Goal: Information Seeking & Learning: Learn about a topic

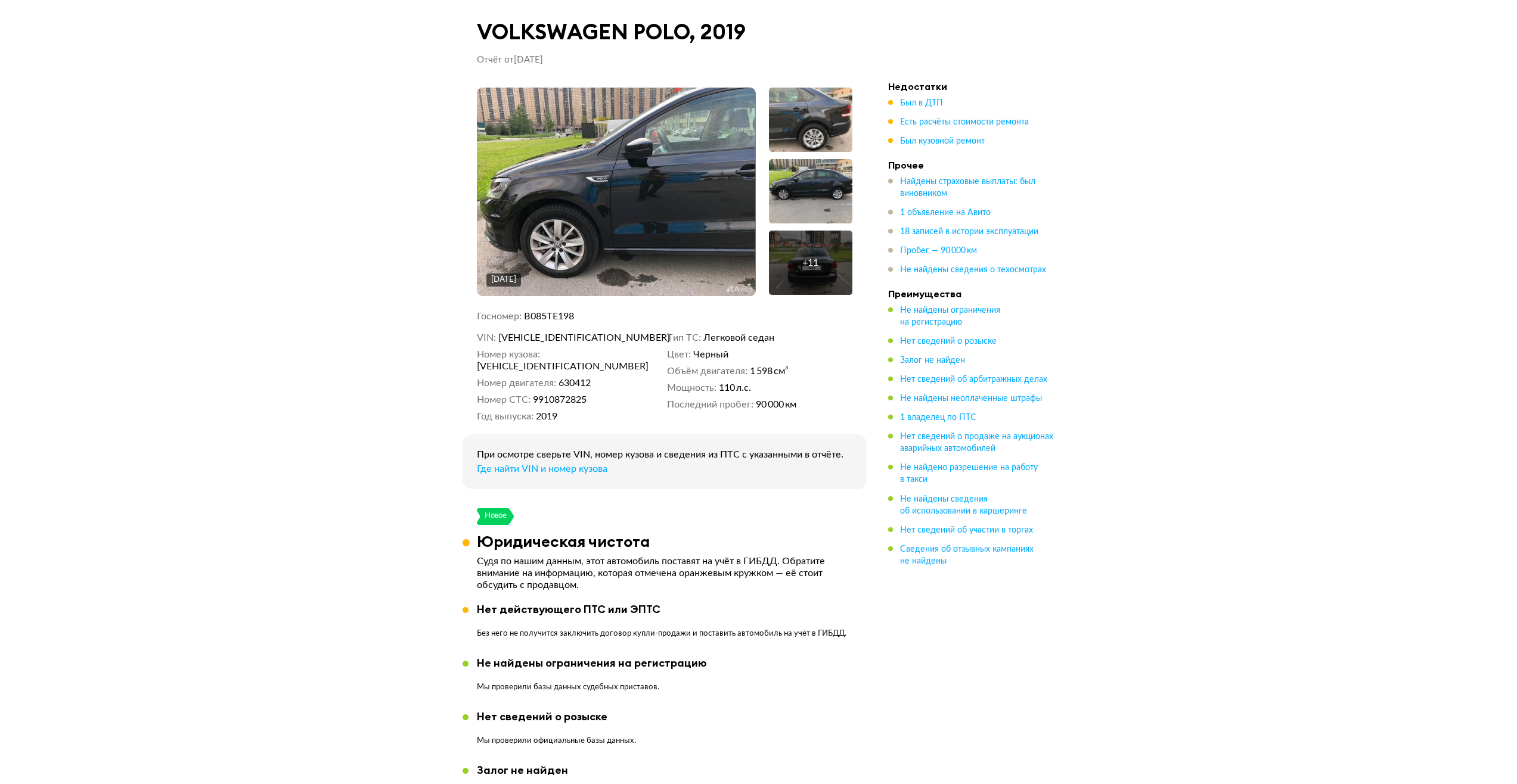
click at [684, 195] on img at bounding box center [616, 192] width 278 height 209
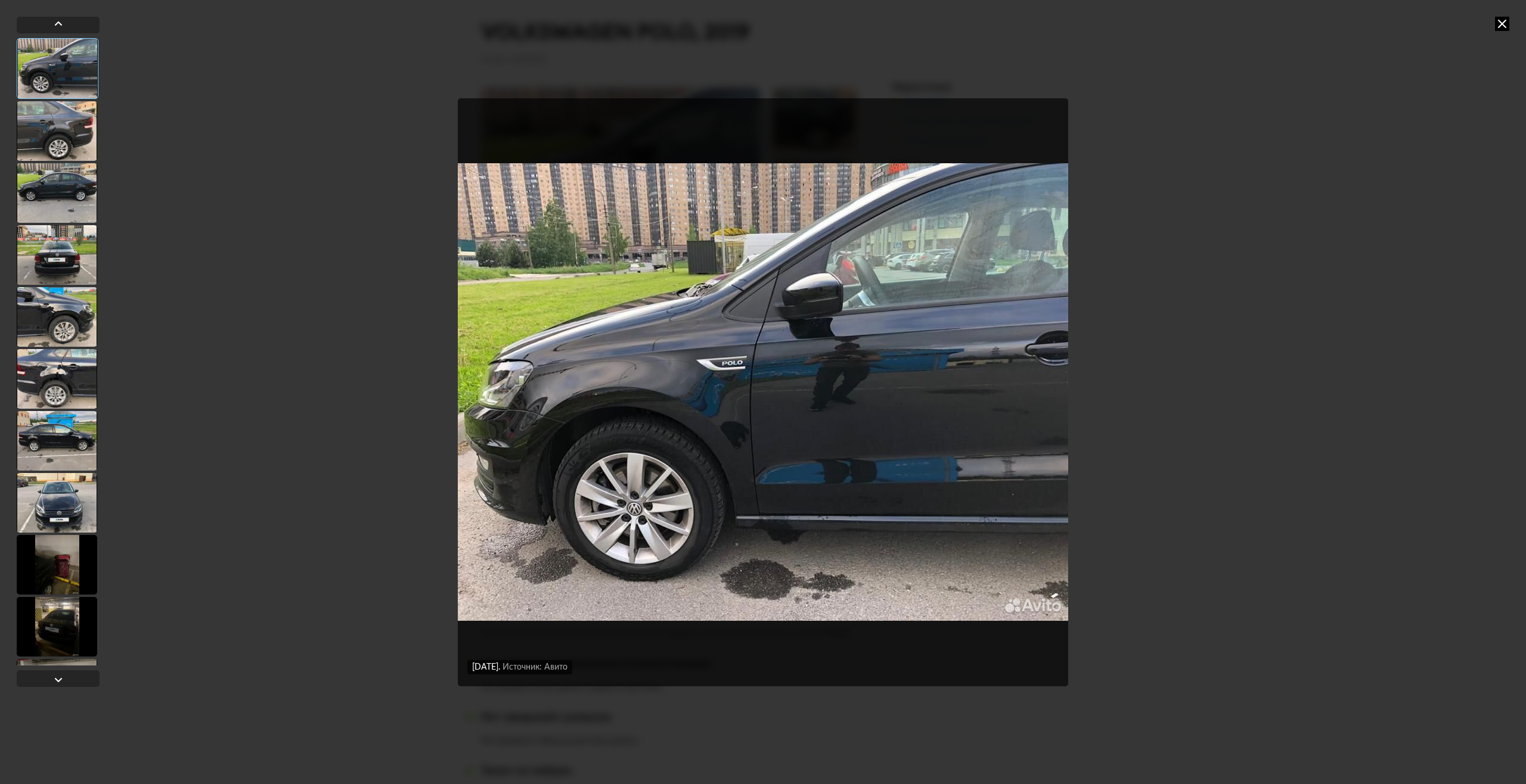
click at [1027, 387] on img "Go to Slide 1" at bounding box center [763, 392] width 611 height 588
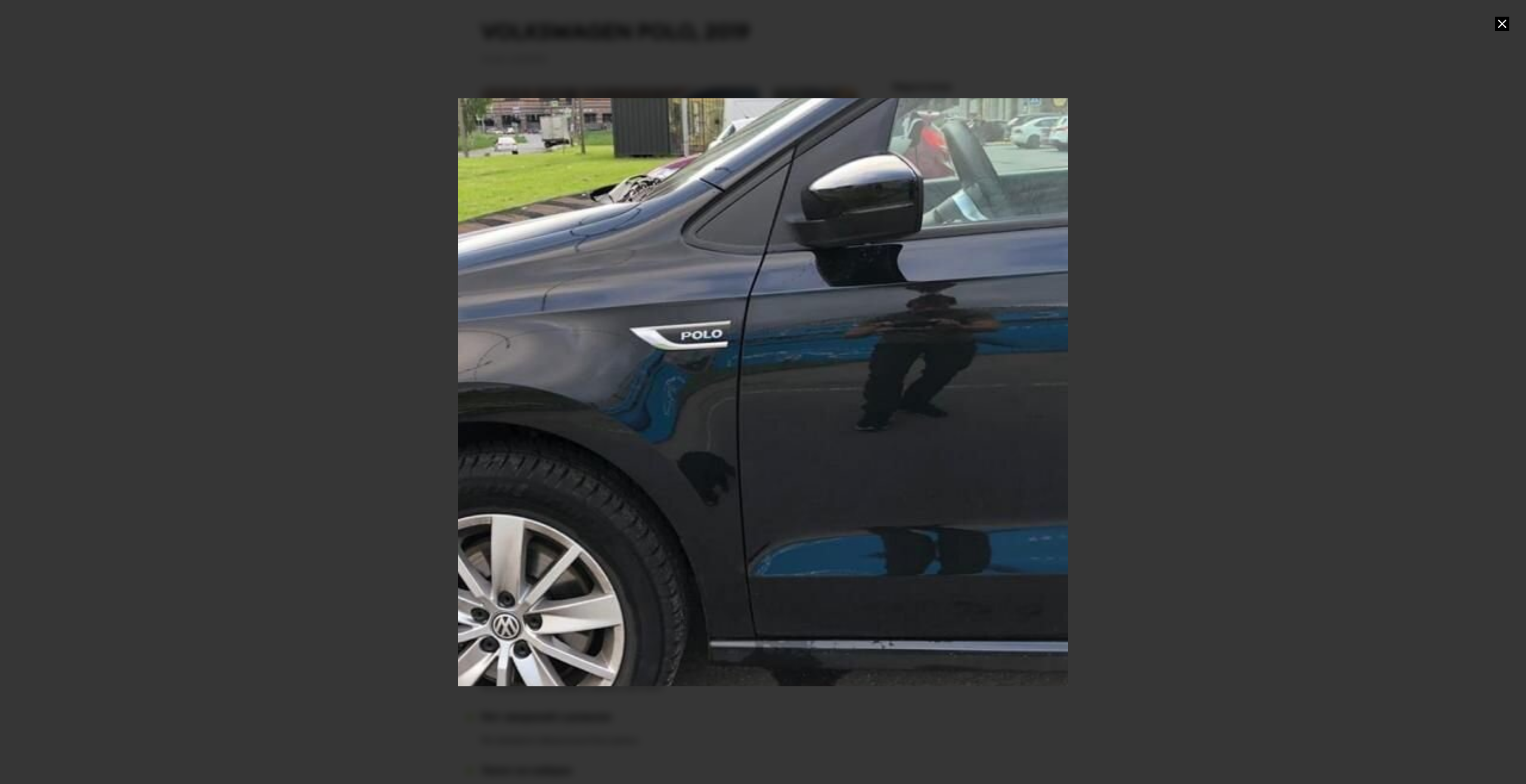
click at [1021, 387] on div "Go to Slide 1" at bounding box center [762, 392] width 1221 height 1176
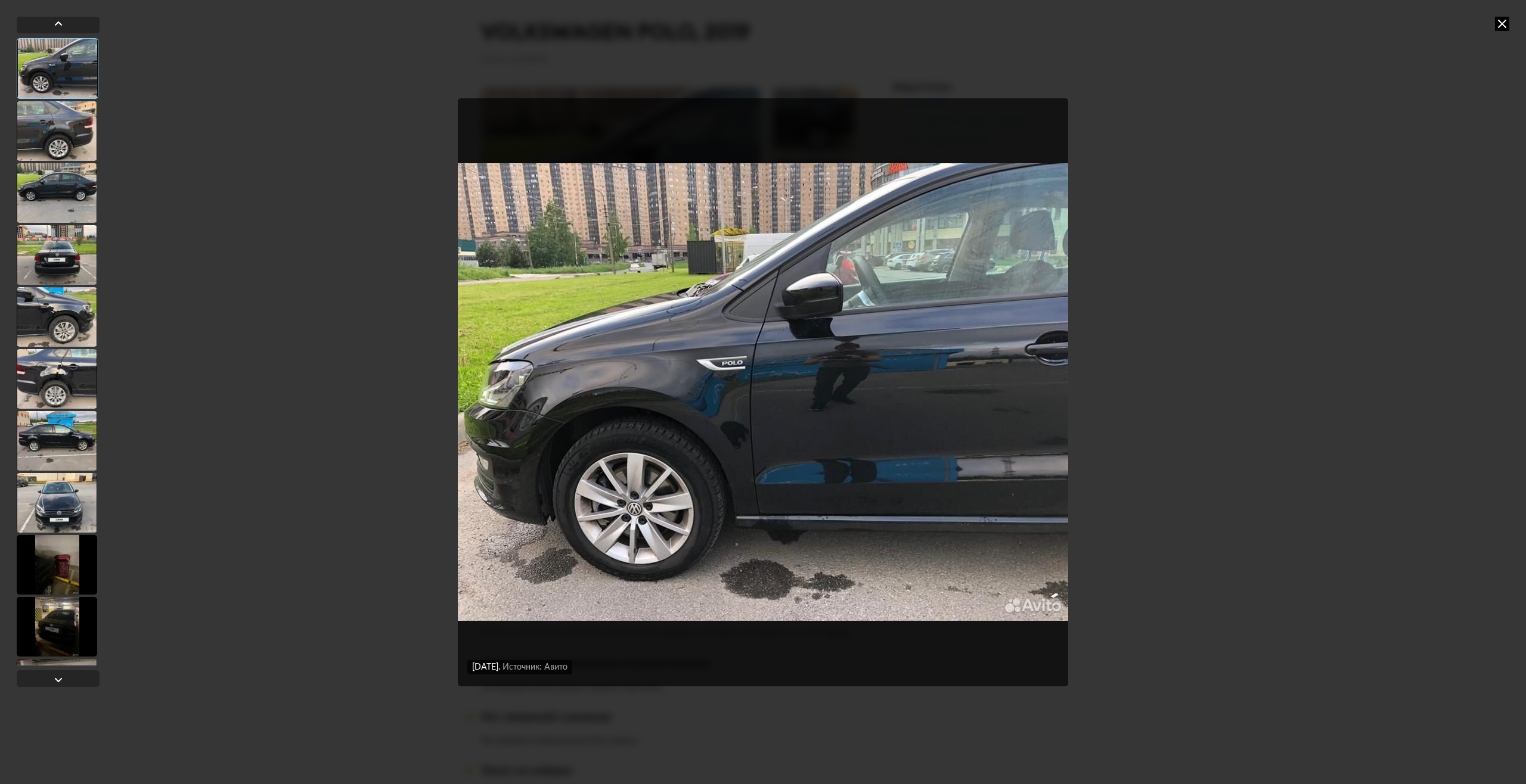
click at [1021, 387] on img "Go to Slide 1" at bounding box center [763, 392] width 611 height 588
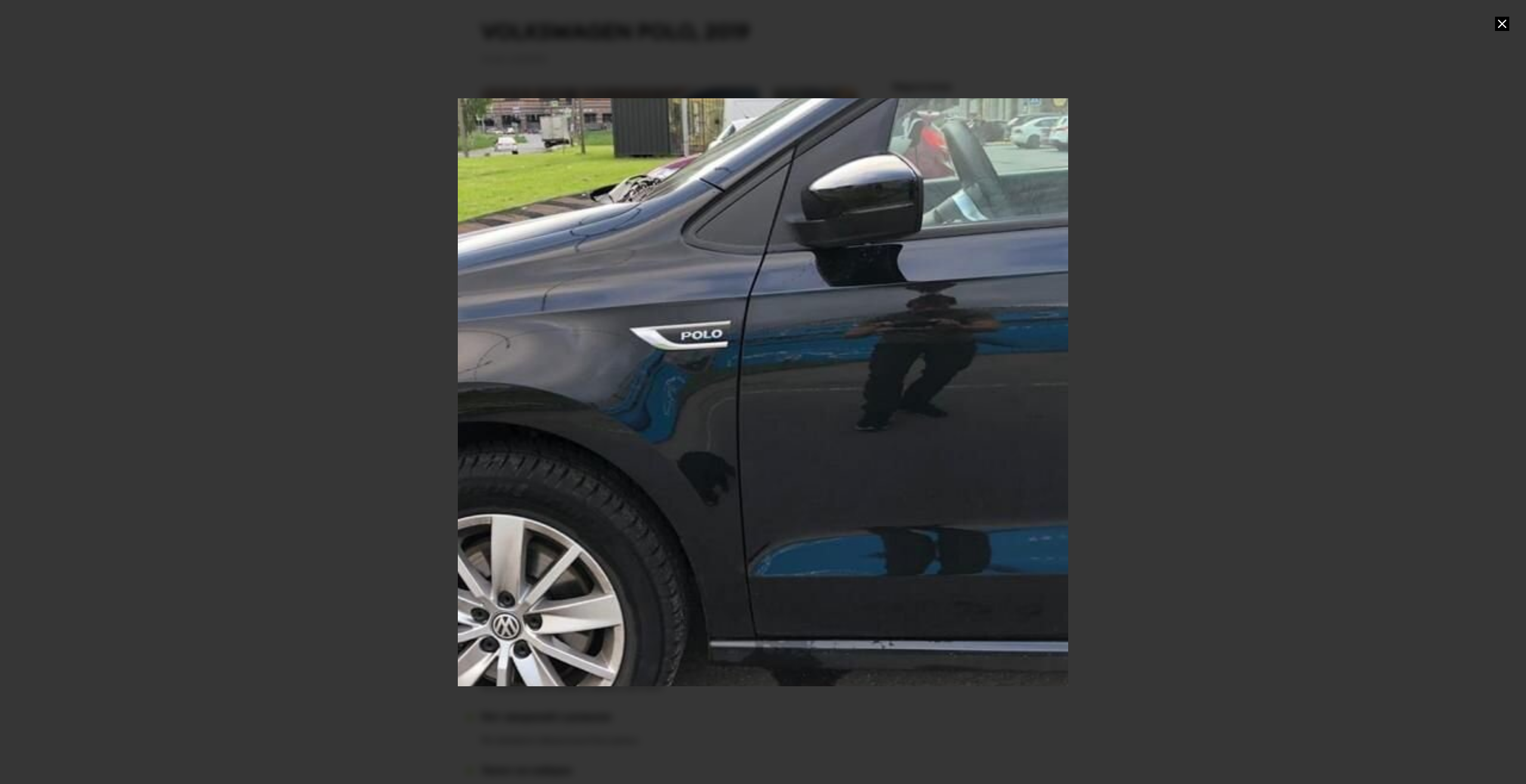
click at [1021, 387] on div "Go to Slide 1" at bounding box center [762, 392] width 1221 height 1176
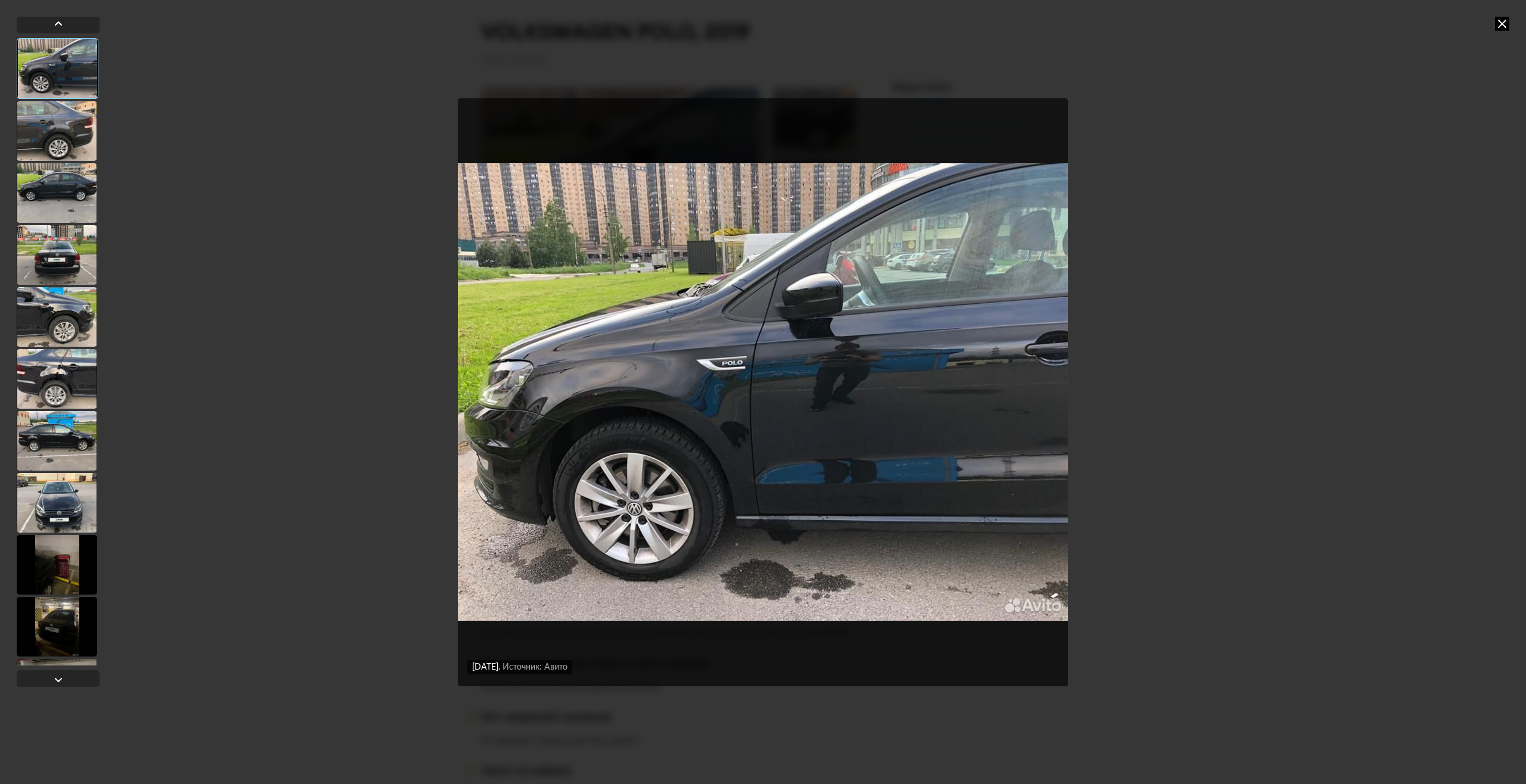
click at [43, 495] on div at bounding box center [57, 502] width 81 height 59
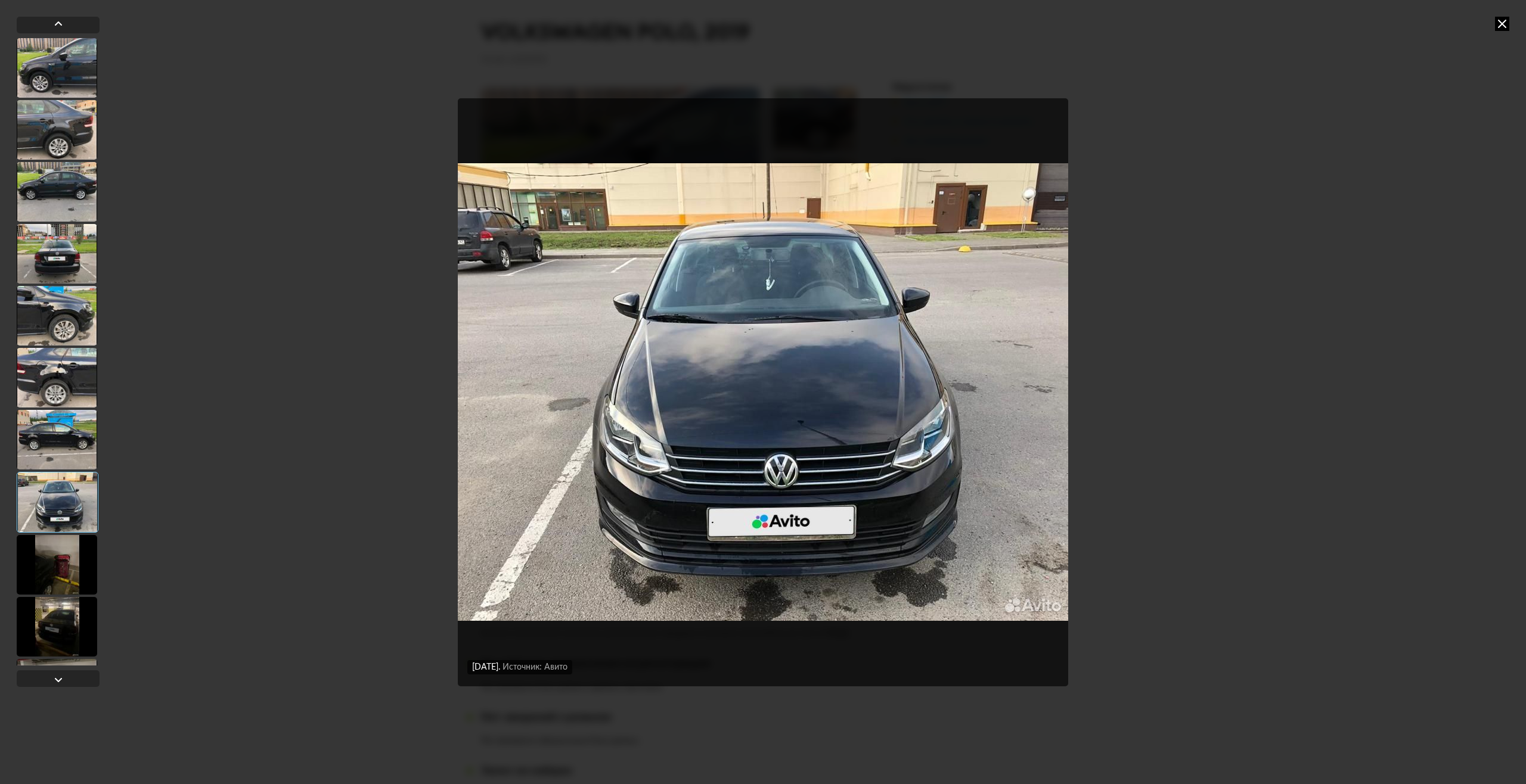
click at [54, 458] on div at bounding box center [57, 439] width 81 height 59
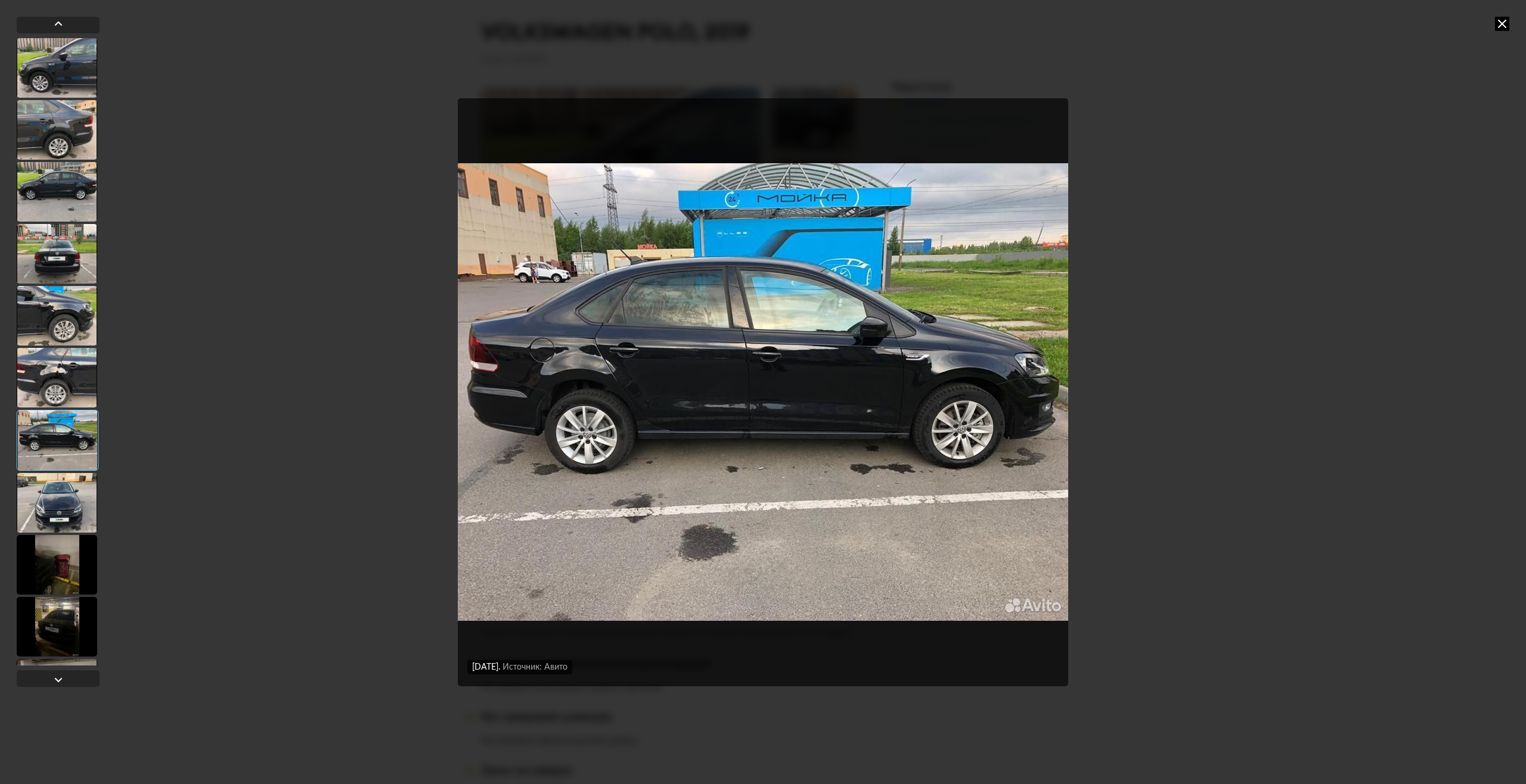
click at [57, 556] on div at bounding box center [57, 564] width 81 height 59
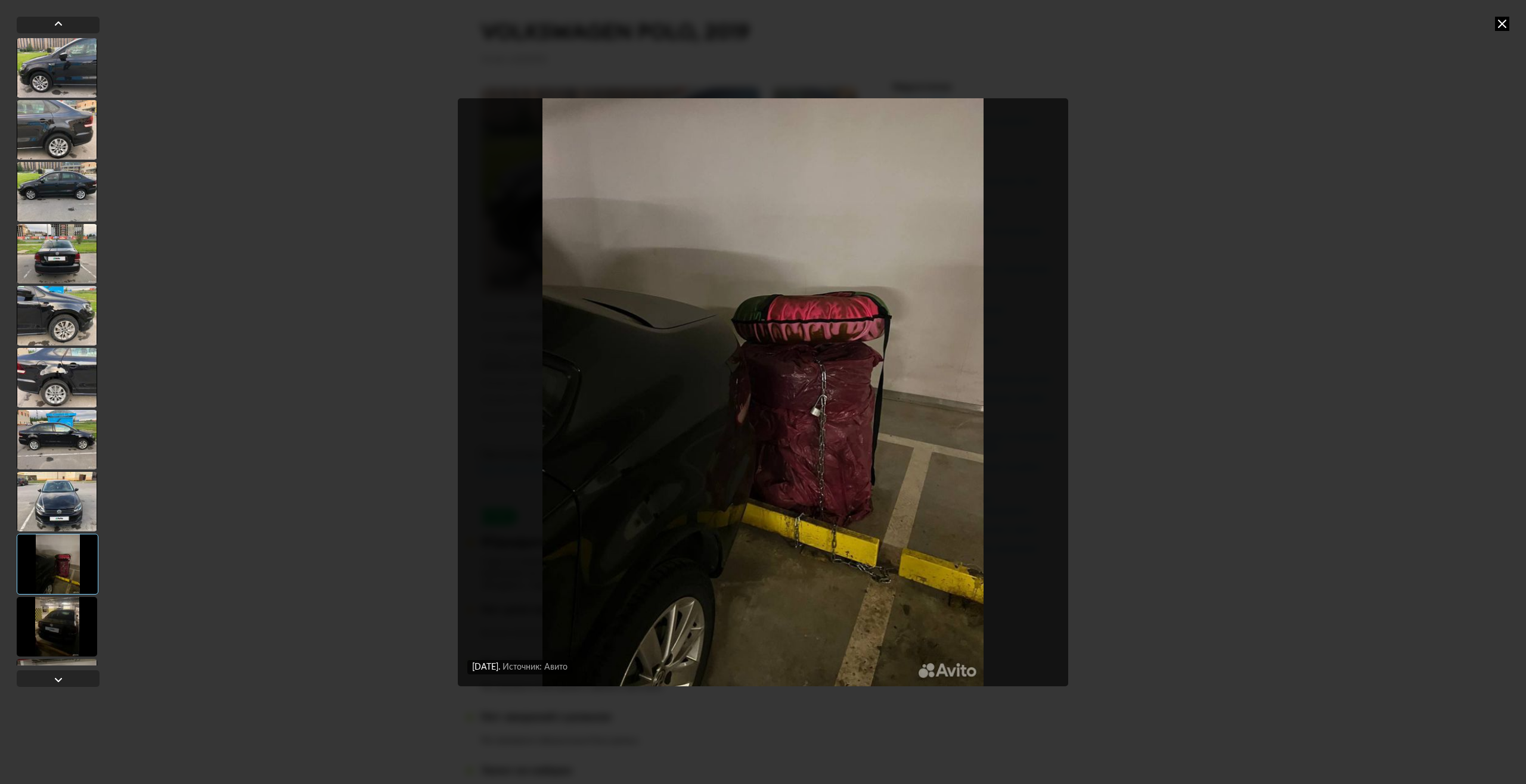
click at [64, 616] on div at bounding box center [57, 627] width 81 height 59
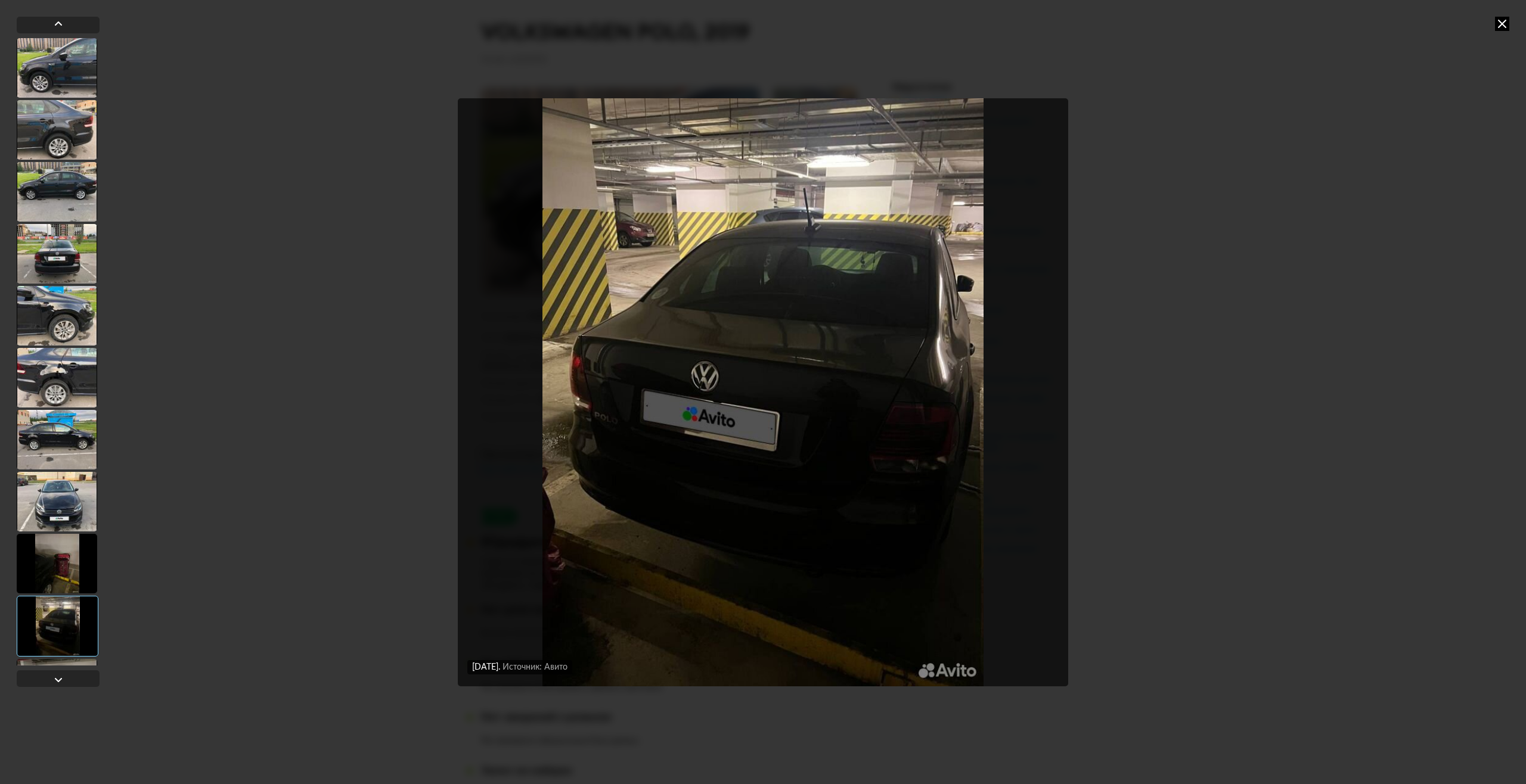
click at [69, 66] on div at bounding box center [57, 67] width 81 height 59
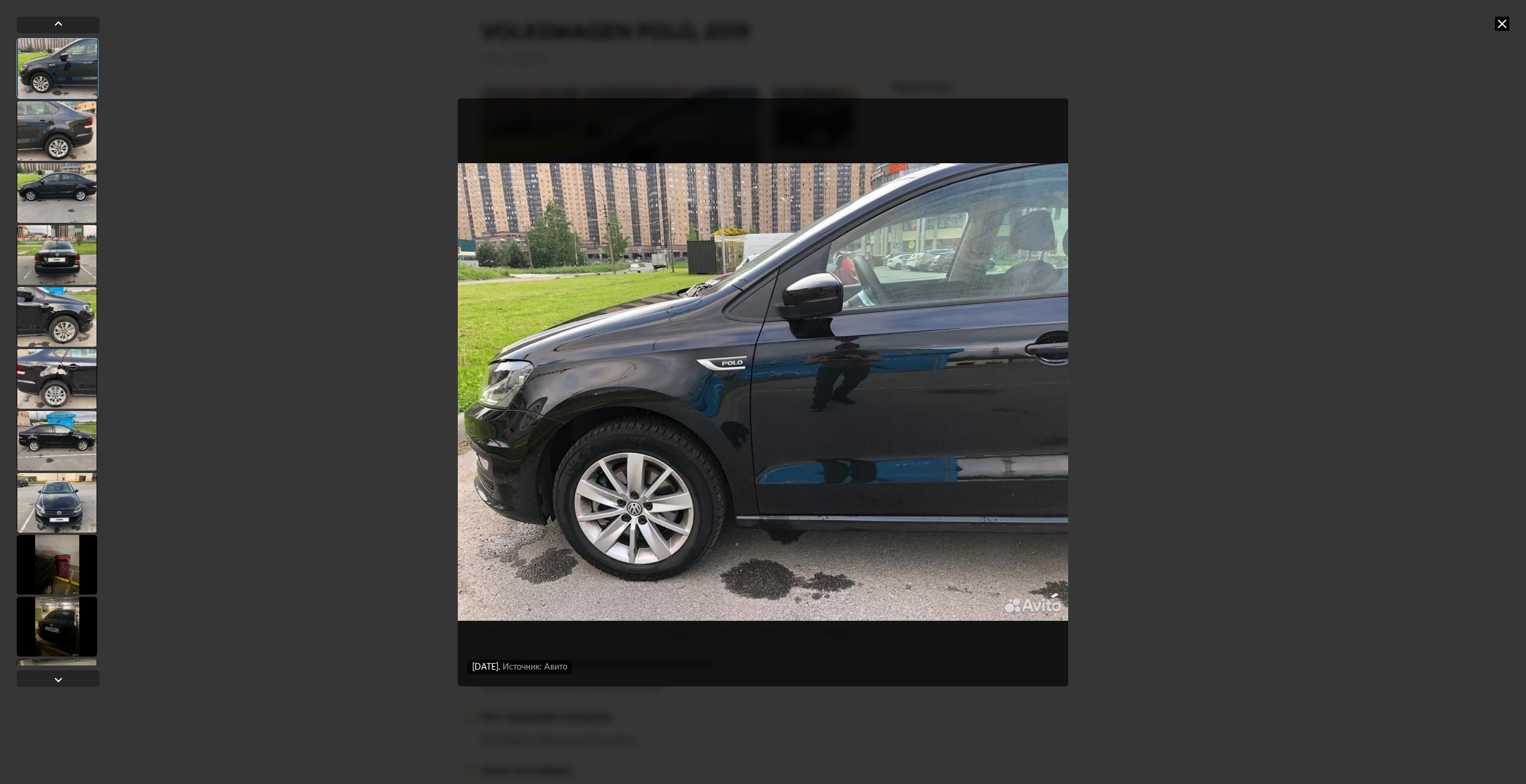
click at [1401, 194] on div "26 мая 2023 года Источник: Авито 26 мая 2023 года Источник: Авито 26 мая 2023 г…" at bounding box center [763, 392] width 1526 height 784
click at [1503, 21] on icon at bounding box center [1503, 24] width 15 height 15
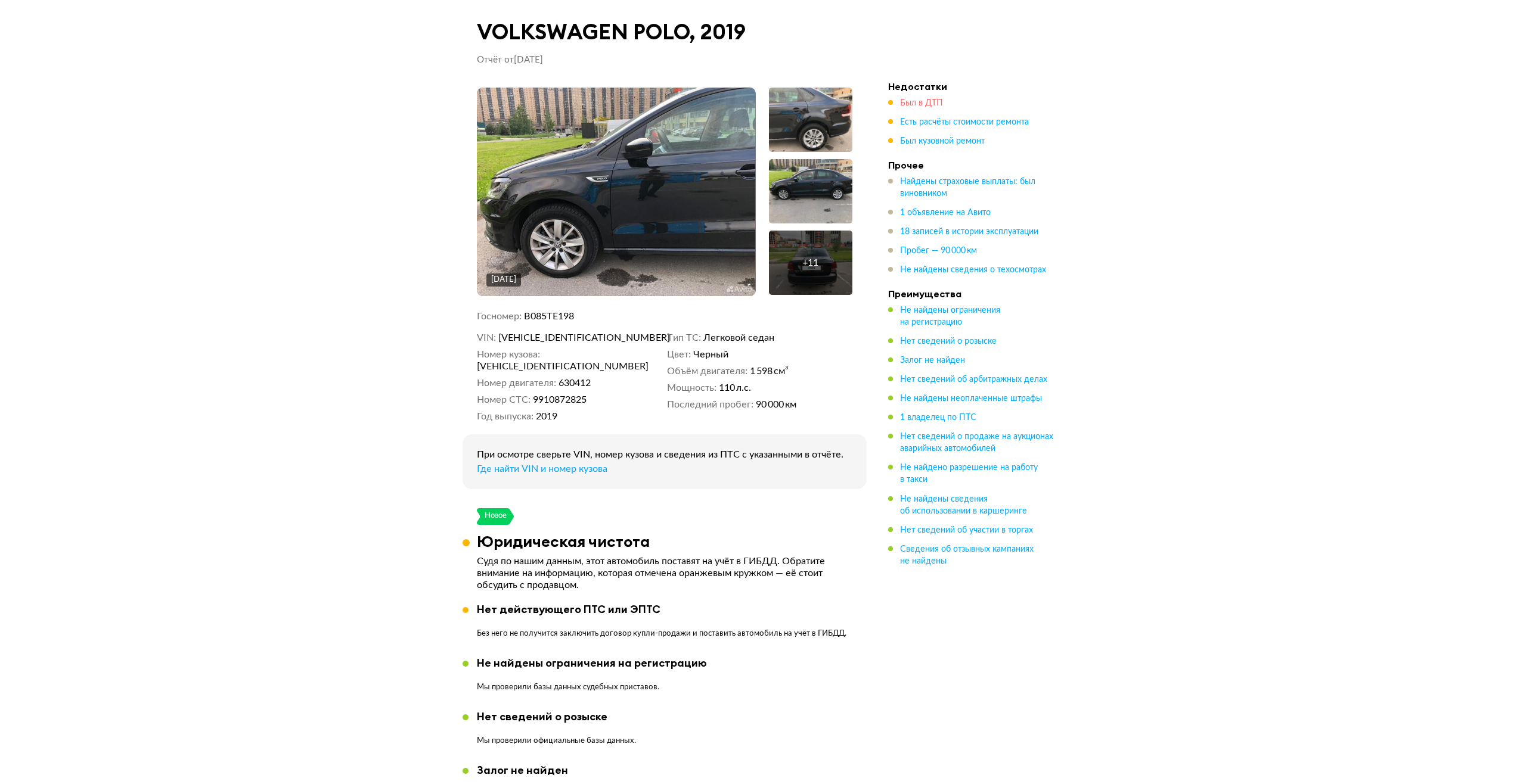
click at [920, 107] on span "Был в ДТП" at bounding box center [921, 102] width 43 height 8
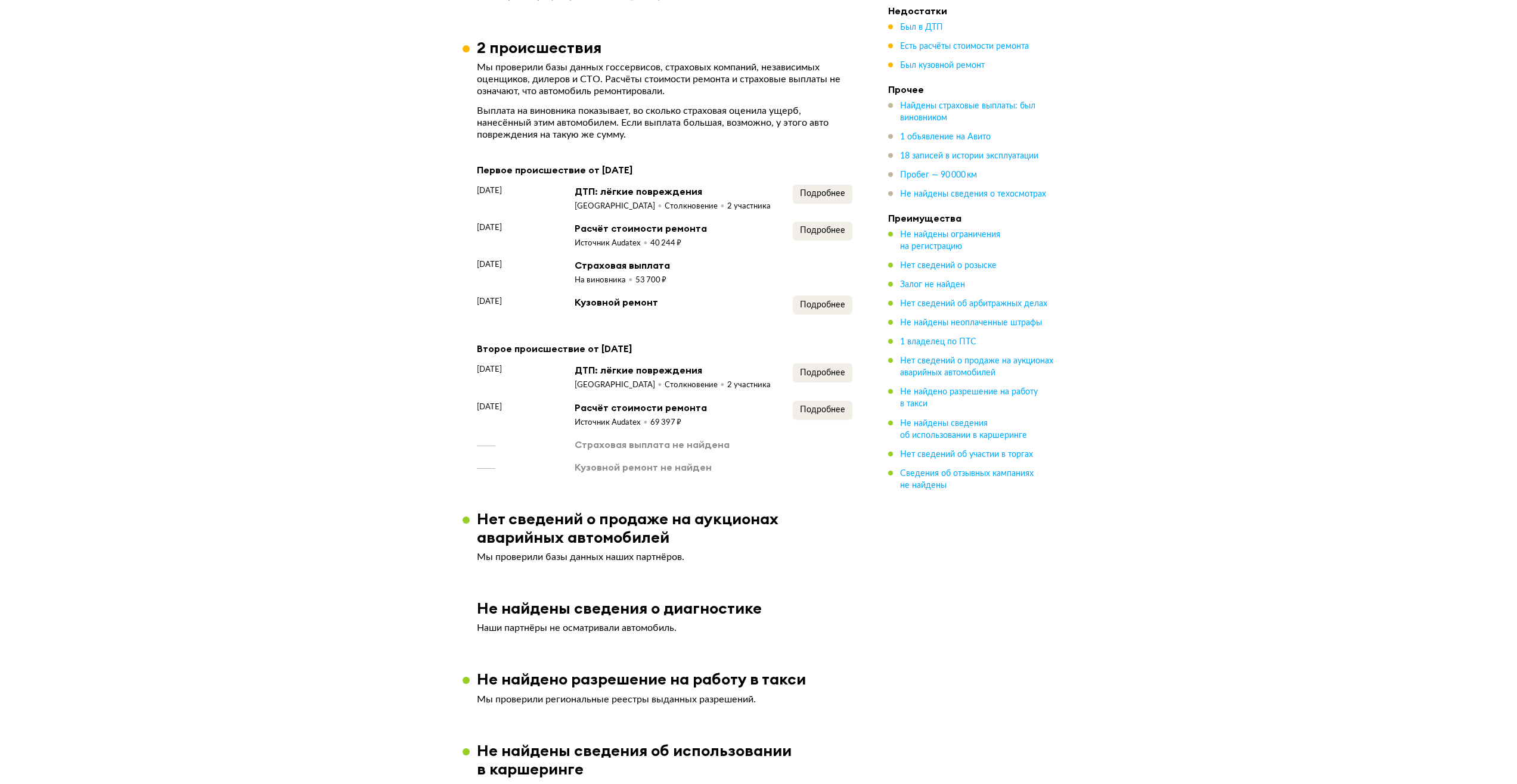
scroll to position [1201, 0]
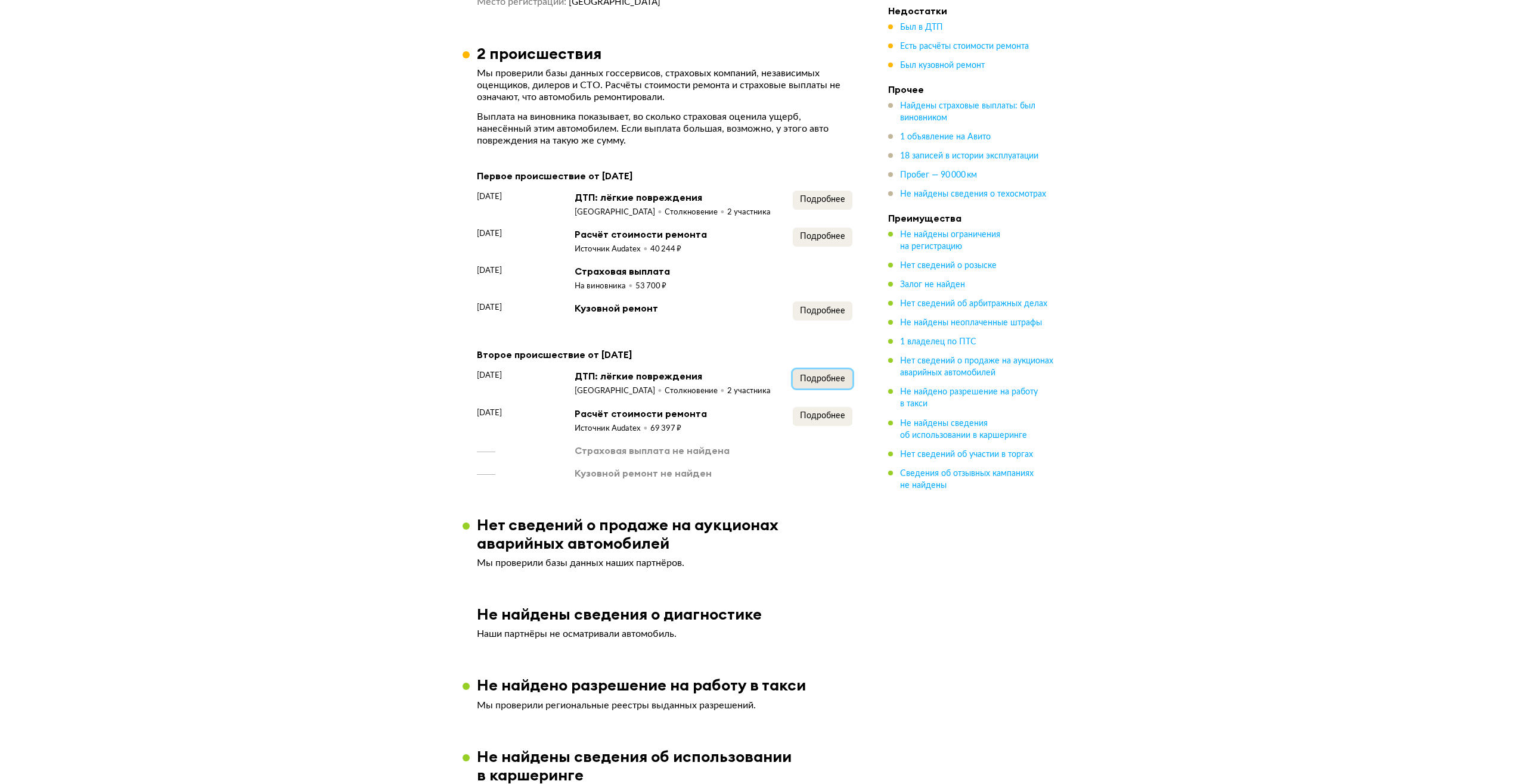
click at [830, 375] on span "Подробнее" at bounding box center [822, 378] width 45 height 8
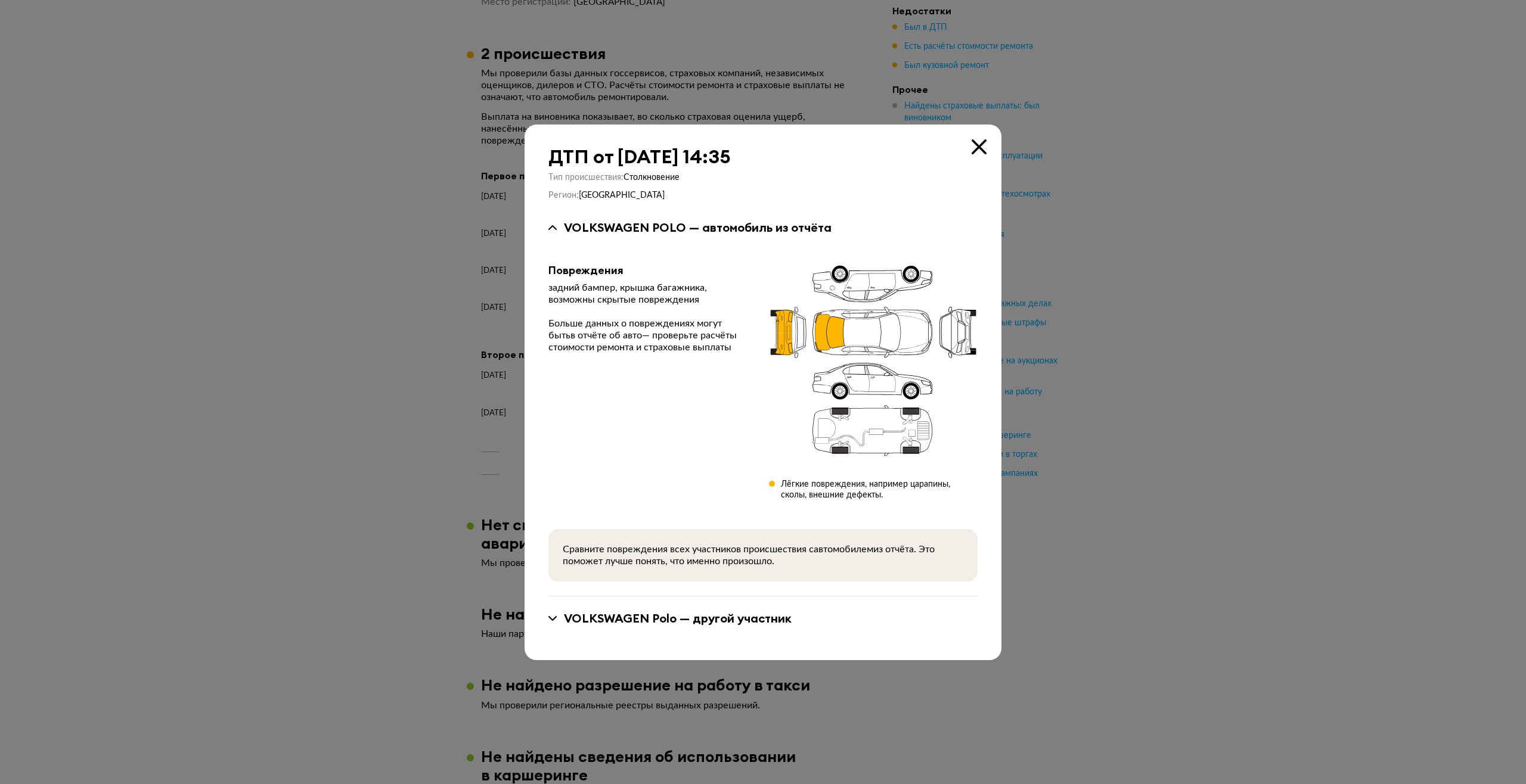
click at [1180, 378] on div at bounding box center [763, 392] width 1526 height 784
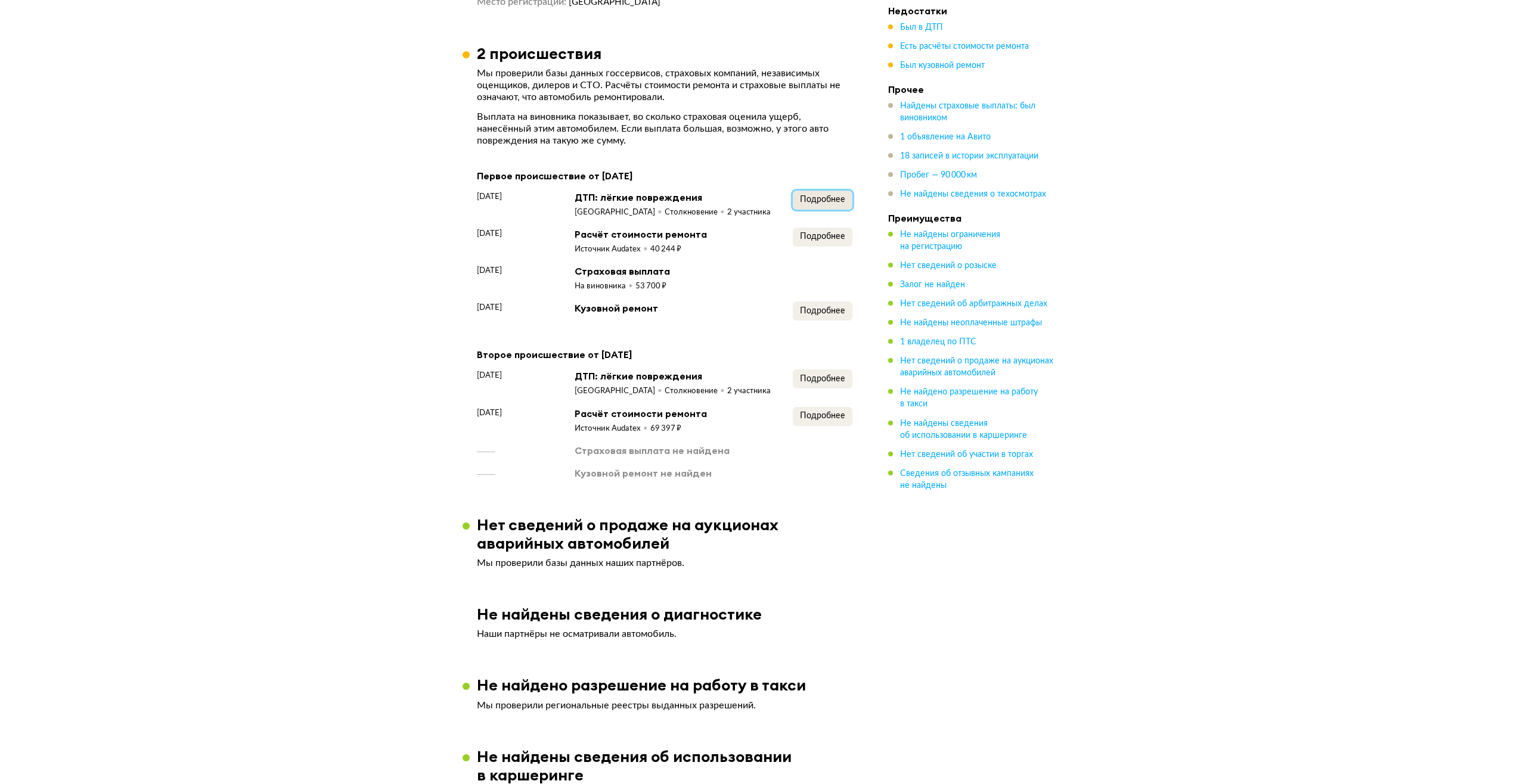
click at [830, 191] on button "Подробнее" at bounding box center [822, 201] width 59 height 19
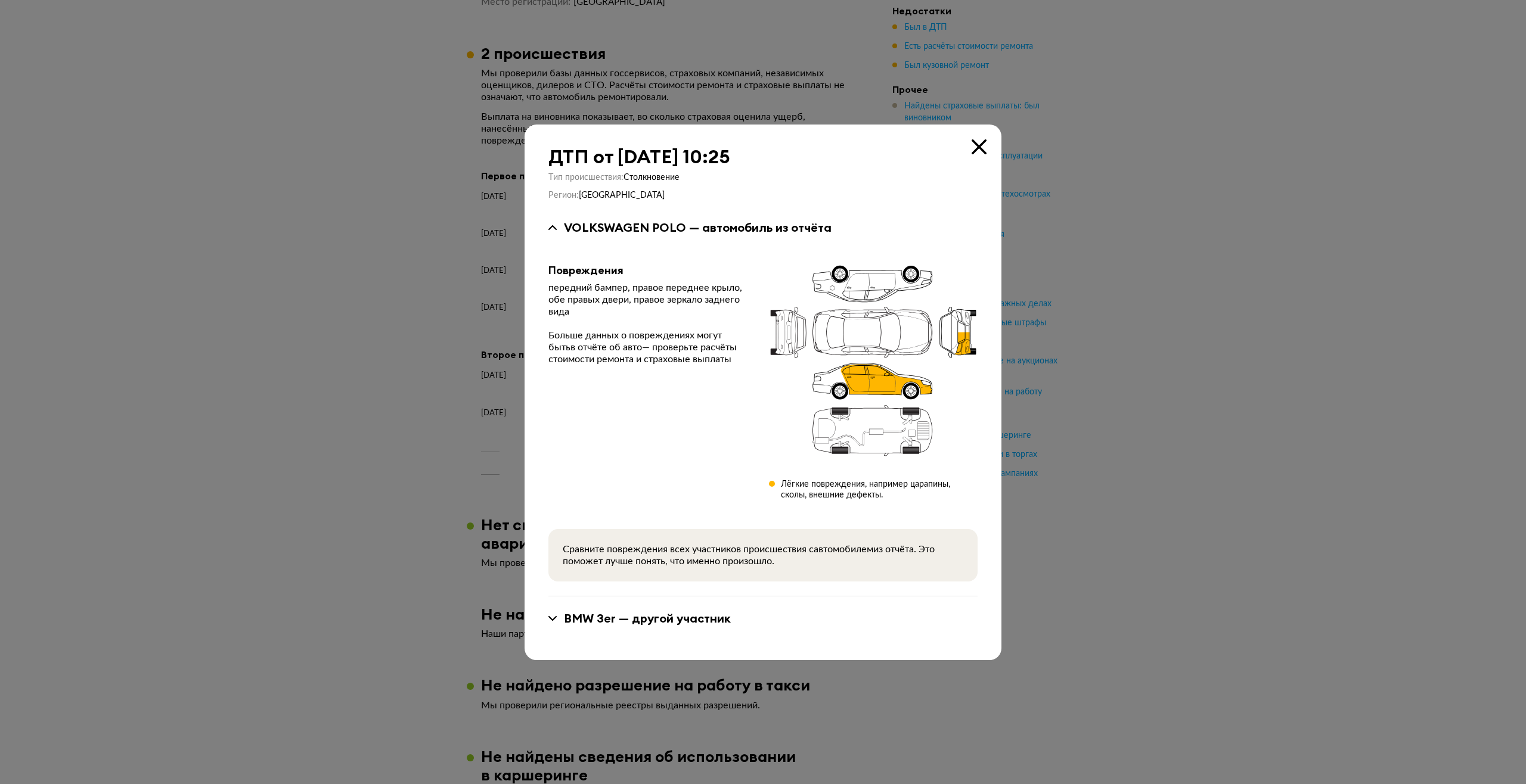
click at [978, 140] on icon at bounding box center [979, 146] width 15 height 15
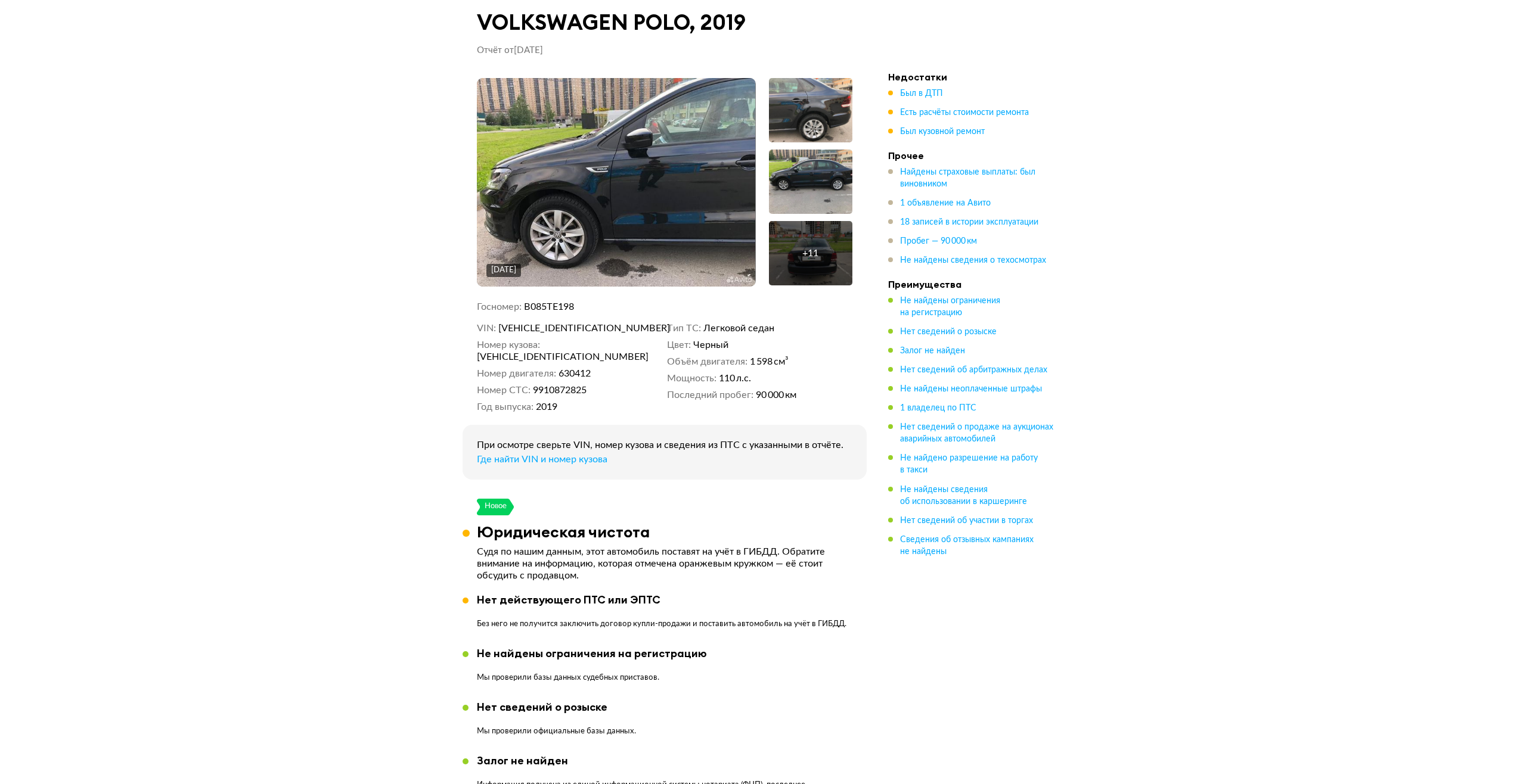
scroll to position [0, 0]
